Goal: Transaction & Acquisition: Purchase product/service

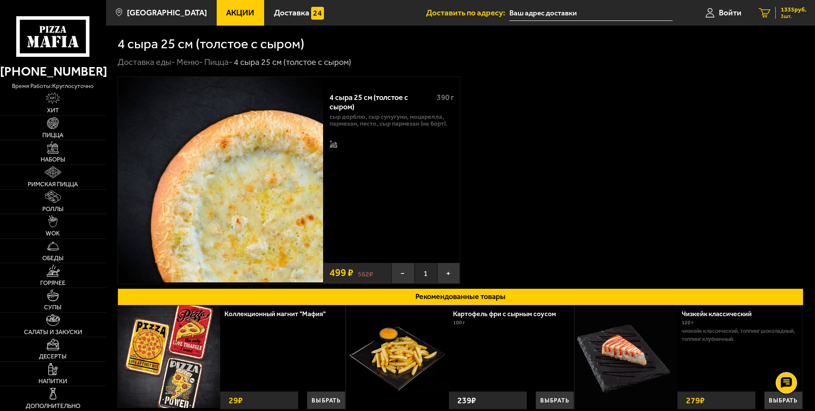
click at [785, 14] on span "3 шт." at bounding box center [794, 16] width 26 height 5
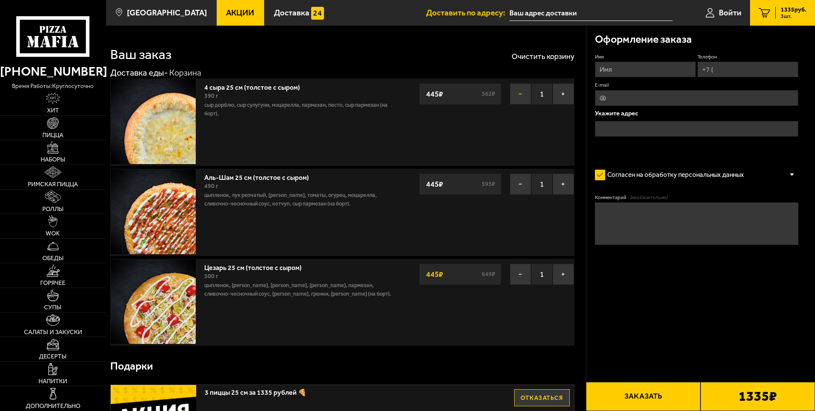
click at [518, 92] on button "−" at bounding box center [520, 93] width 21 height 21
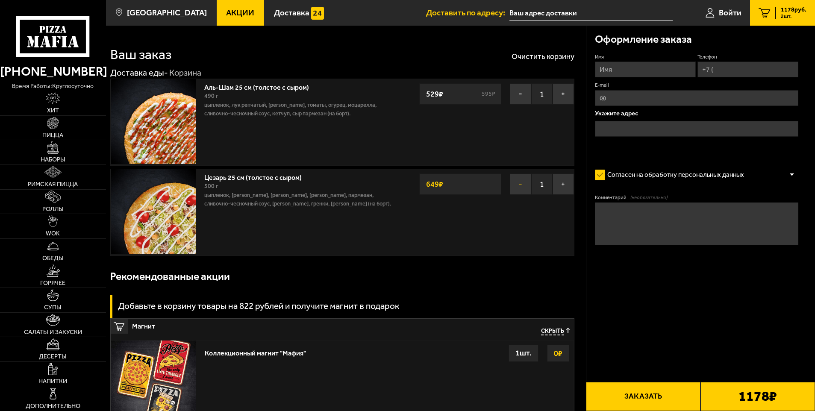
click at [517, 186] on button "−" at bounding box center [520, 184] width 21 height 21
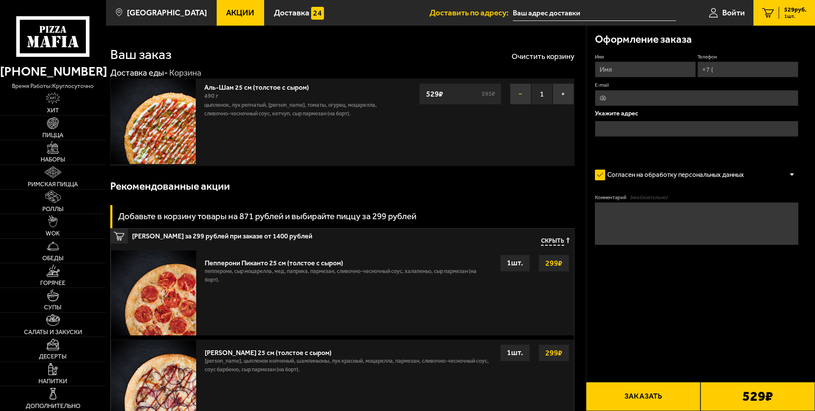
click at [517, 94] on button "−" at bounding box center [520, 93] width 21 height 21
